Goal: Task Accomplishment & Management: Use online tool/utility

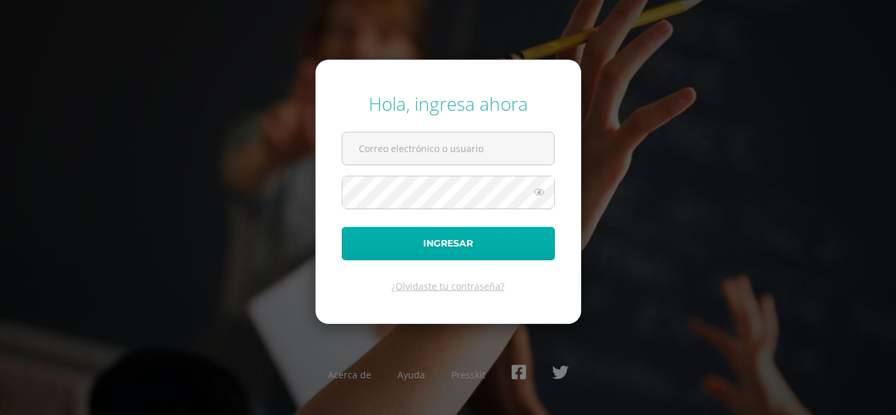
type input "[EMAIL_ADDRESS][DOMAIN_NAME]"
click at [448, 252] on button "Ingresar" at bounding box center [448, 243] width 213 height 33
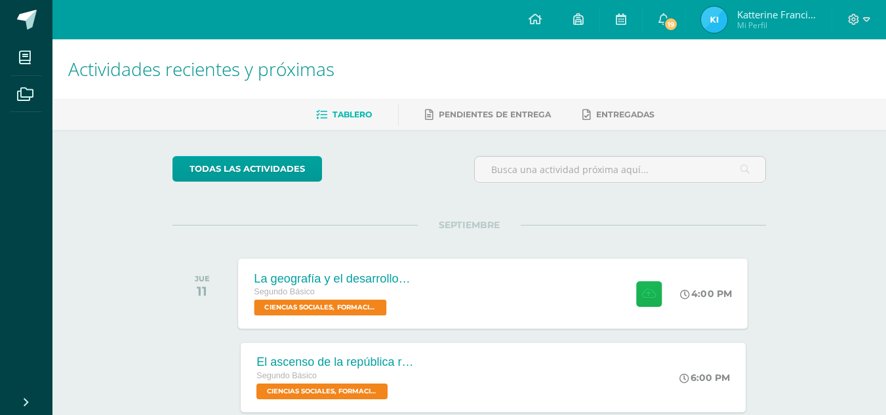
click at [646, 296] on icon at bounding box center [649, 293] width 14 height 11
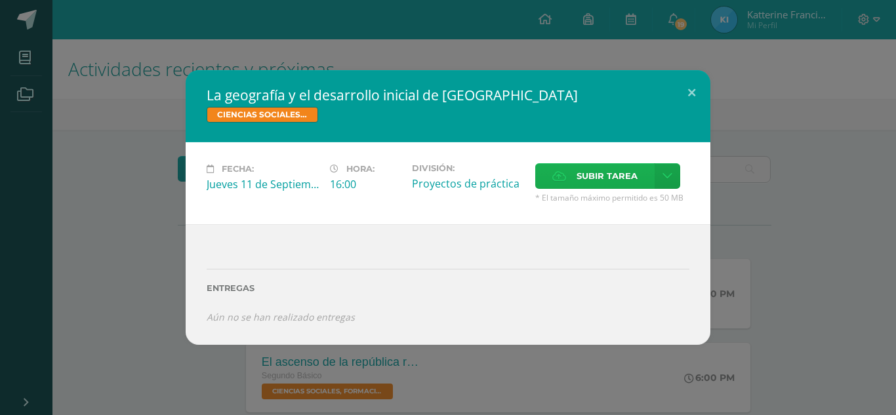
click at [588, 176] on span "Subir tarea" at bounding box center [606, 176] width 61 height 24
click at [0, 0] on input "Subir tarea" at bounding box center [0, 0] width 0 height 0
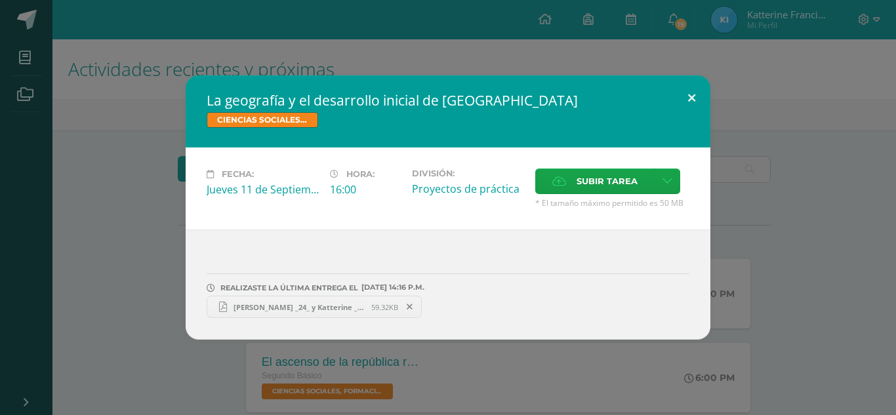
click at [690, 99] on button at bounding box center [691, 97] width 37 height 45
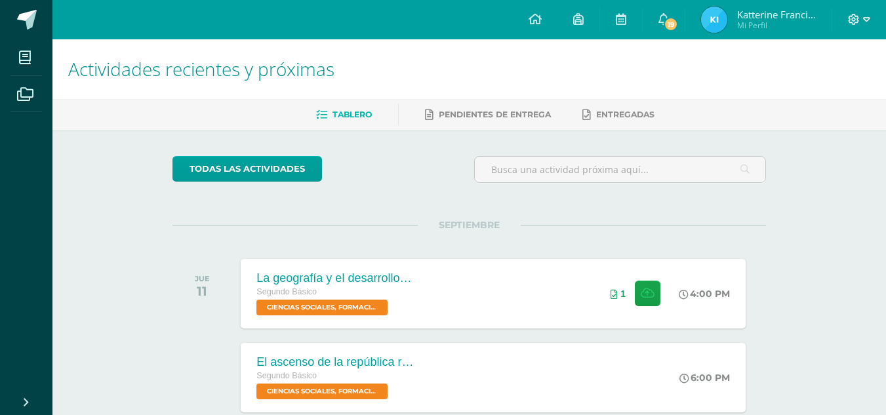
click at [866, 20] on icon at bounding box center [866, 20] width 7 height 12
click at [827, 89] on span "Cerrar sesión" at bounding box center [824, 89] width 59 height 12
